Goal: Task Accomplishment & Management: Use online tool/utility

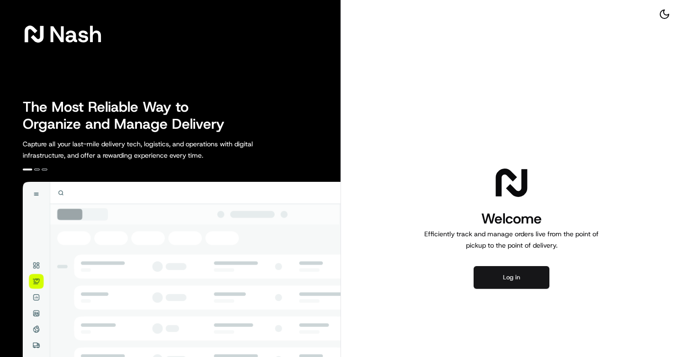
click at [503, 277] on button "Log in" at bounding box center [512, 277] width 76 height 23
